Goal: Task Accomplishment & Management: Complete application form

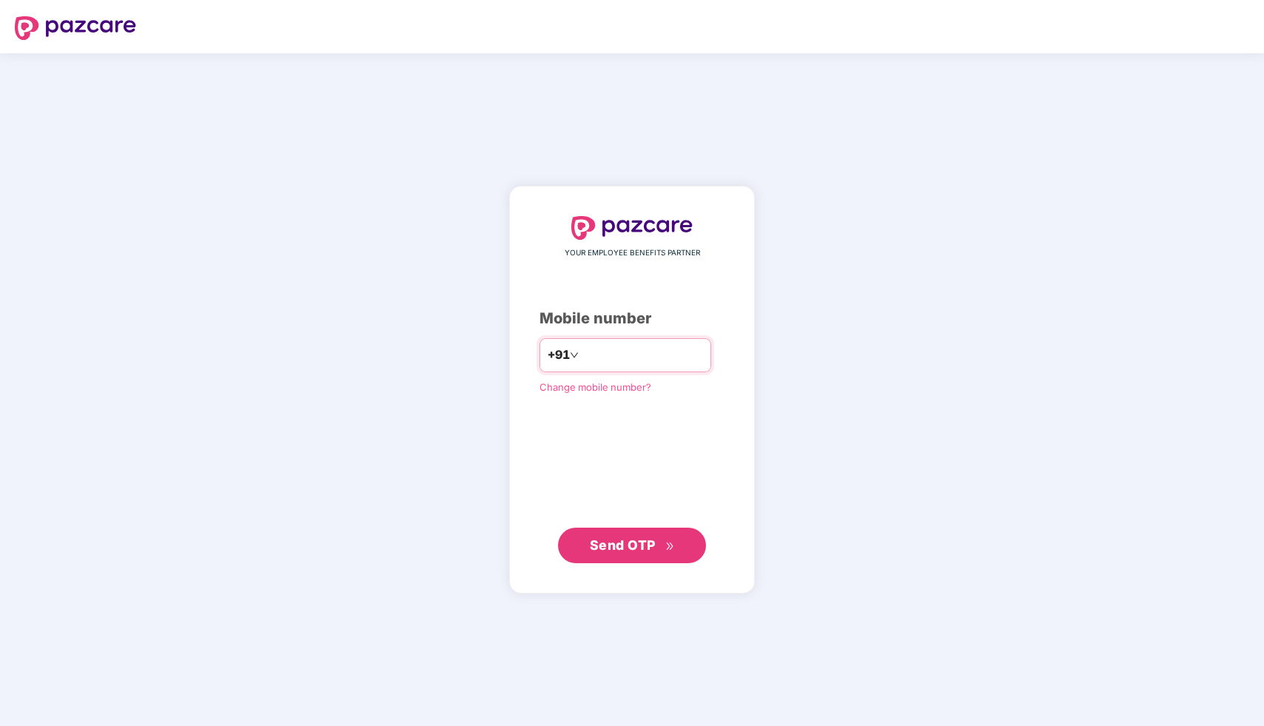
type input "**********"
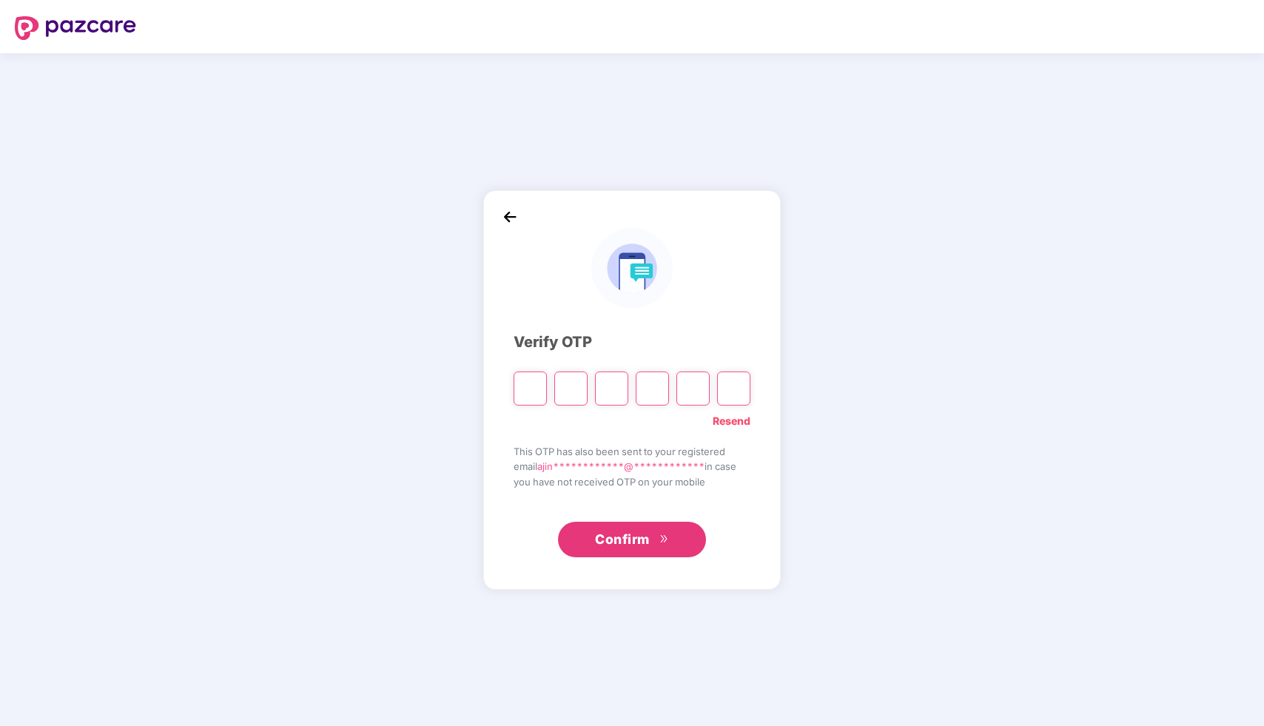
type input "*"
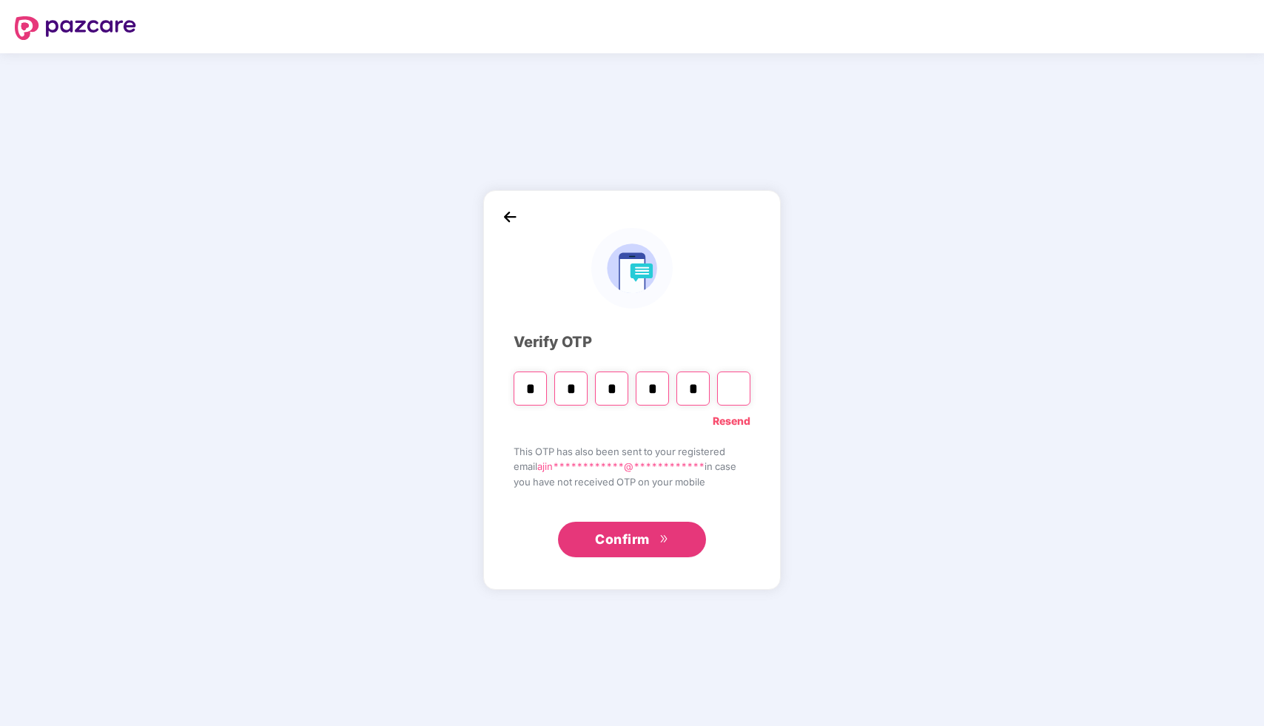
type input "*"
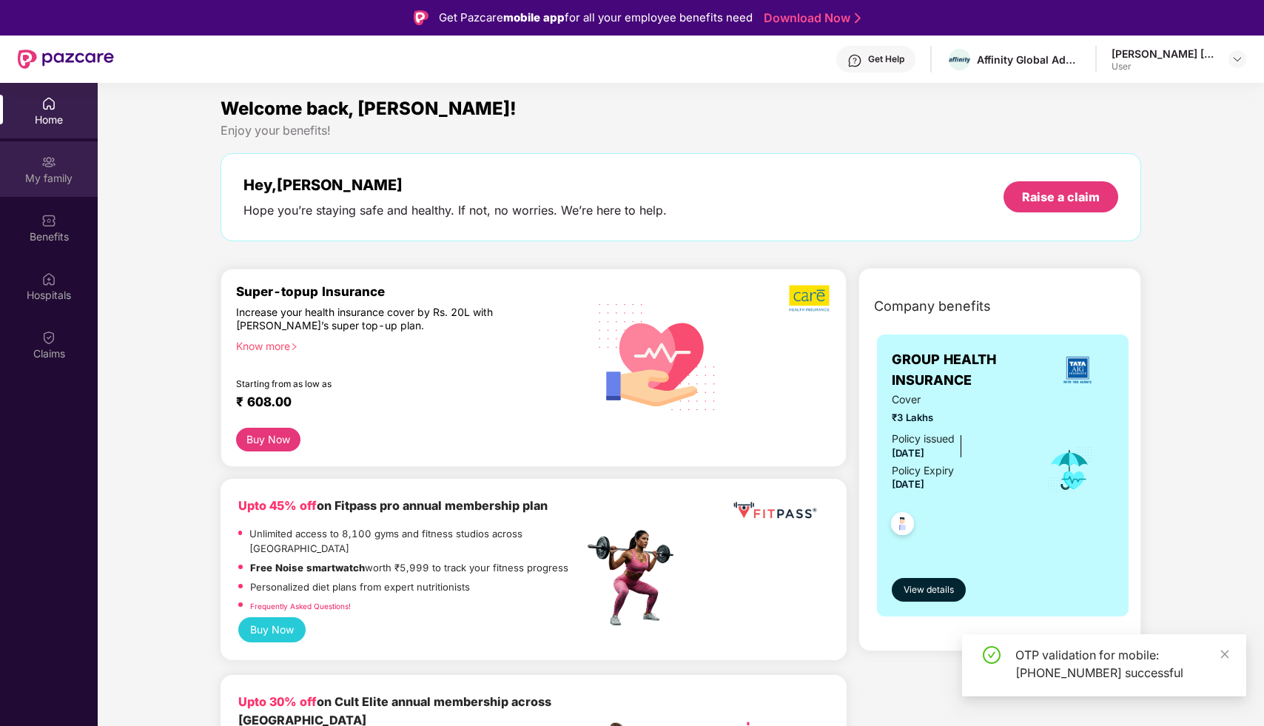
click at [80, 177] on div "My family" at bounding box center [49, 178] width 98 height 15
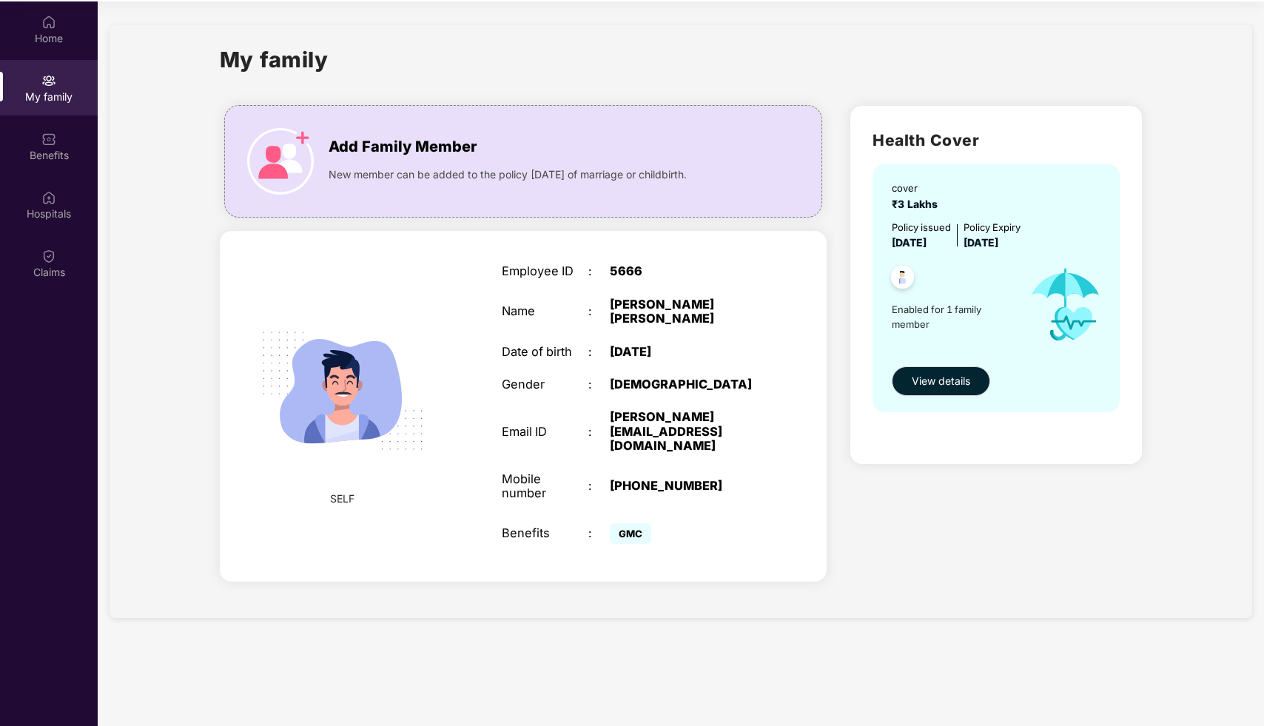
scroll to position [83, 0]
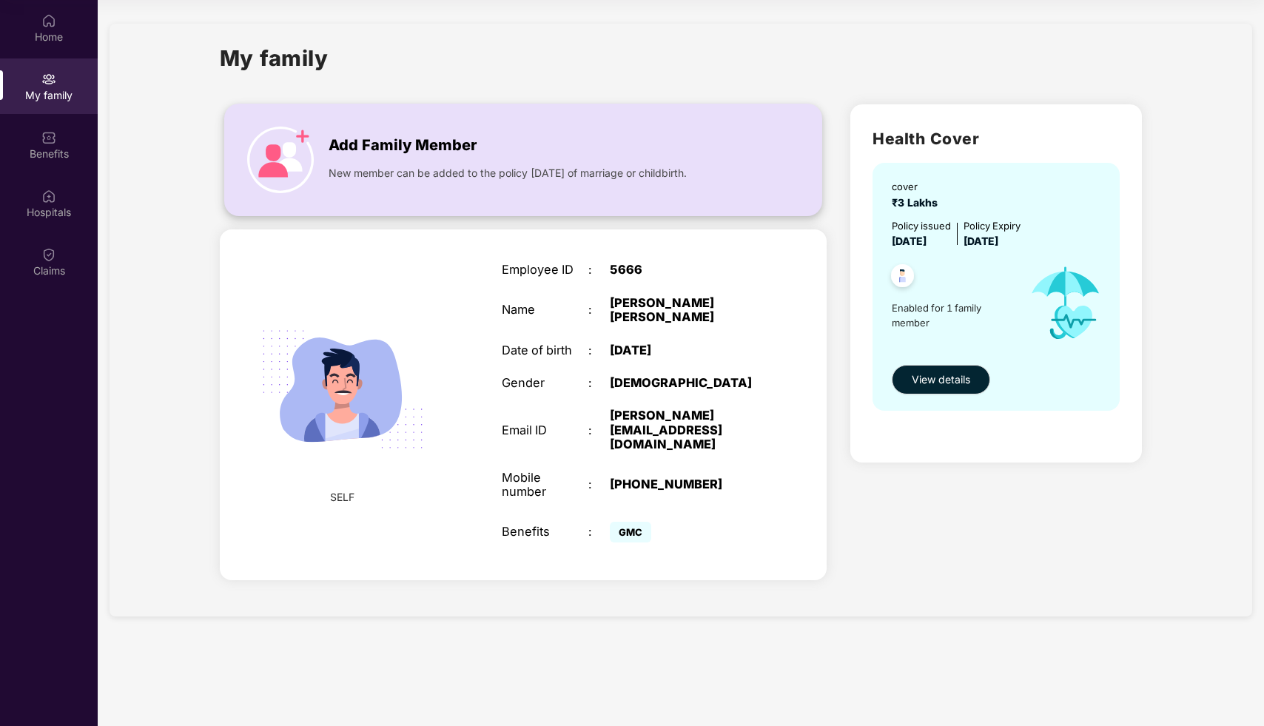
click at [535, 166] on span "New member can be added to the policy [DATE] of marriage or childbirth." at bounding box center [508, 173] width 358 height 16
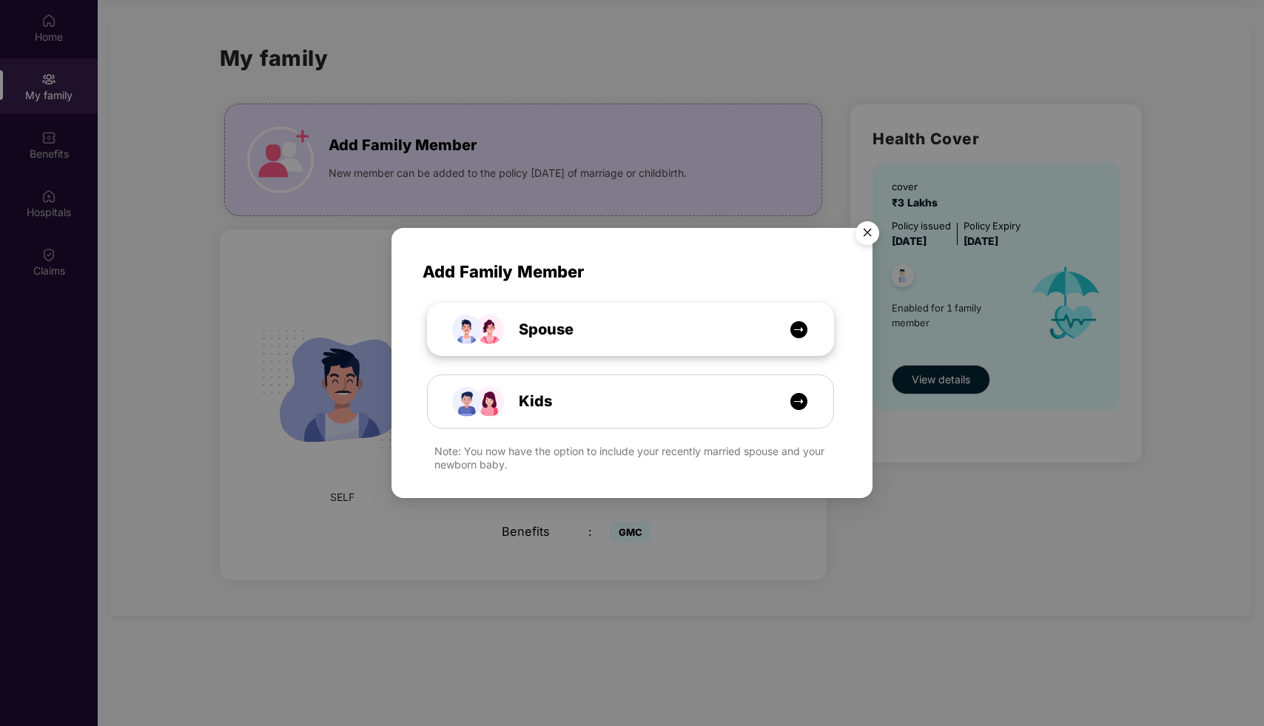
click at [549, 339] on span "Spouse" at bounding box center [530, 329] width 88 height 23
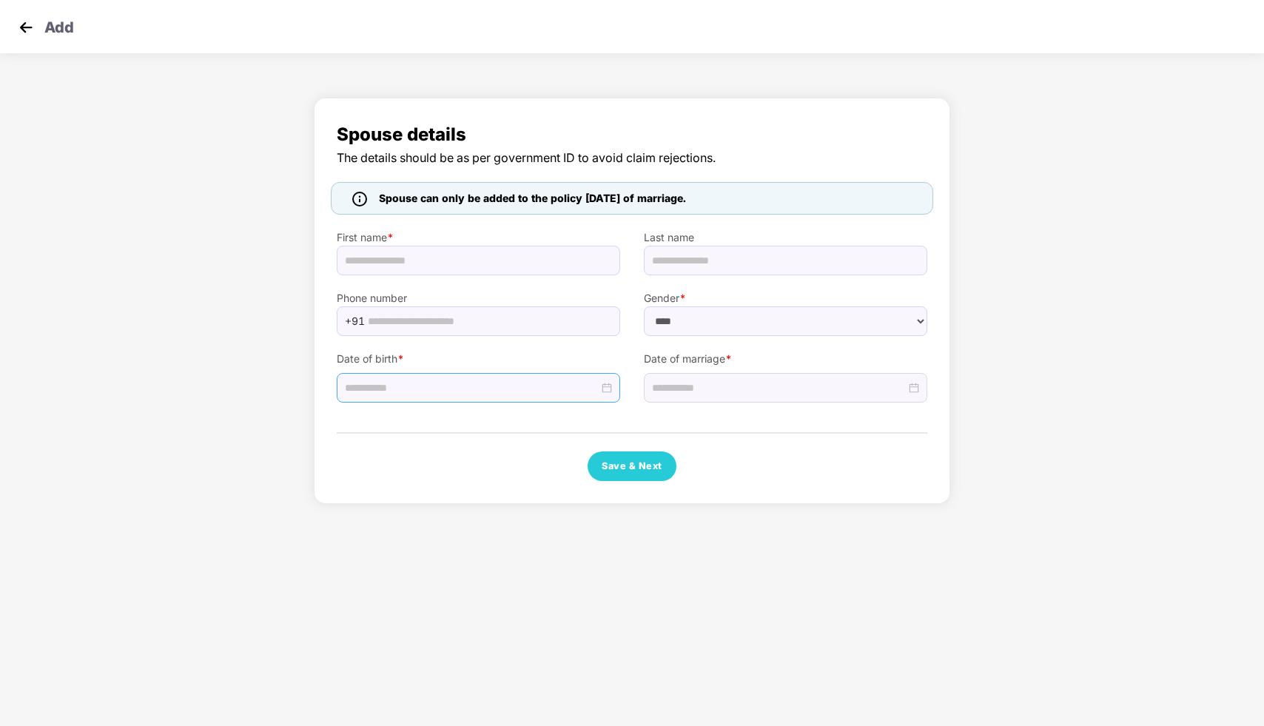
select select "******"
click at [677, 383] on input at bounding box center [779, 388] width 254 height 16
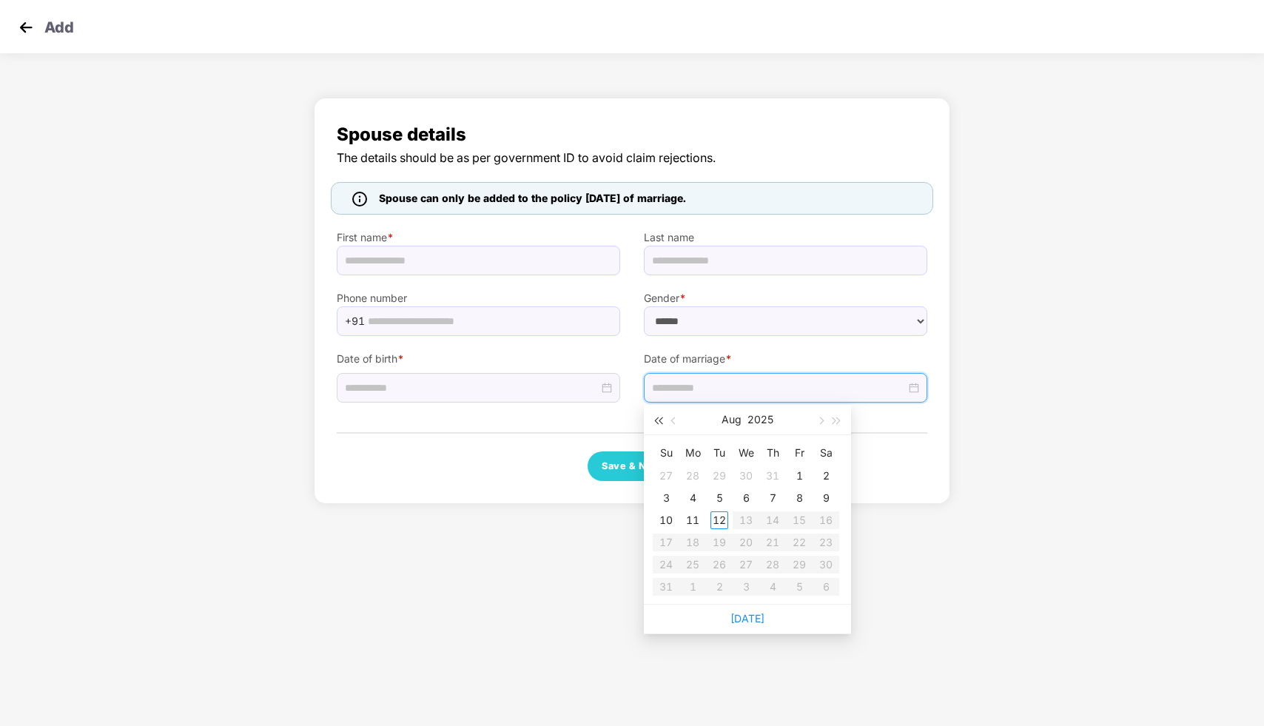
click at [657, 419] on span "button" at bounding box center [657, 421] width 7 height 7
click at [839, 428] on button "button" at bounding box center [837, 420] width 16 height 30
click at [660, 420] on span "button" at bounding box center [657, 421] width 7 height 7
